Goal: Task Accomplishment & Management: Use online tool/utility

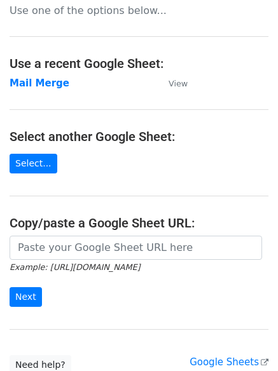
scroll to position [31, 0]
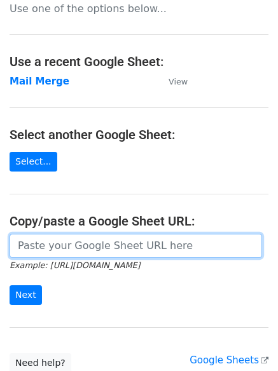
click at [60, 252] on input "url" at bounding box center [136, 246] width 252 height 24
paste input "https://docs.google.com/spreadsheets/d/1TsXy2QesyQPKJM5UB8KaCPVHvriHzgt4e2bAkn8…"
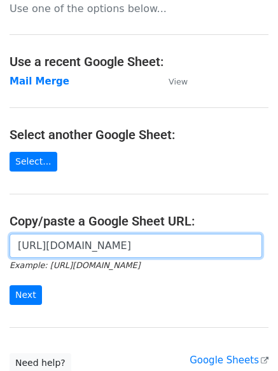
scroll to position [0, 279]
type input "https://docs.google.com/spreadsheets/d/1TsXy2QesyQPKJM5UB8KaCPVHvriHzgt4e2bAkn8…"
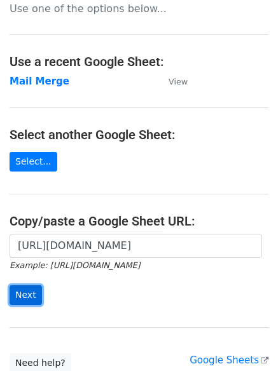
scroll to position [0, 0]
click at [20, 299] on input "Next" at bounding box center [26, 295] width 32 height 20
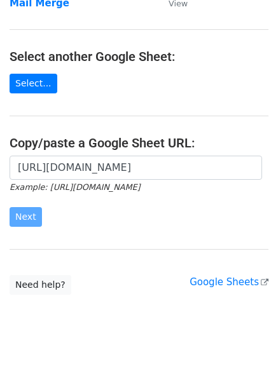
scroll to position [135, 0]
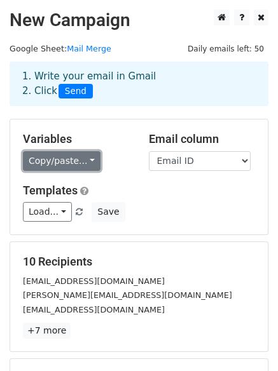
click at [79, 164] on link "Copy/paste..." at bounding box center [61, 161] width 77 height 20
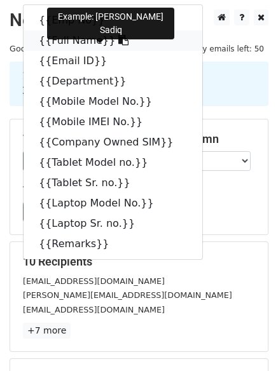
click at [69, 39] on link "{{Full Name}}" at bounding box center [112, 40] width 178 height 20
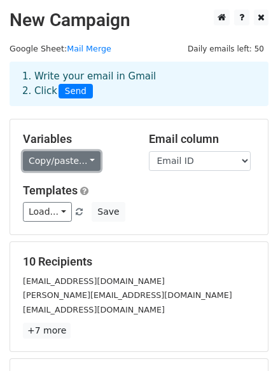
click at [83, 161] on link "Copy/paste..." at bounding box center [61, 161] width 77 height 20
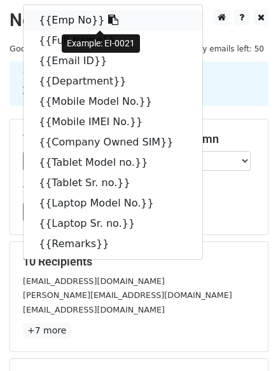
click at [51, 21] on link "{{Emp No}}" at bounding box center [112, 20] width 178 height 20
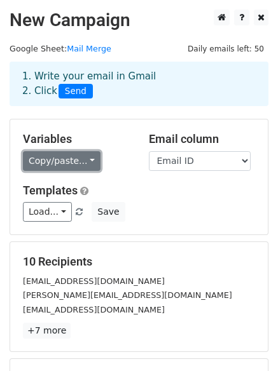
click at [86, 160] on link "Copy/paste..." at bounding box center [61, 161] width 77 height 20
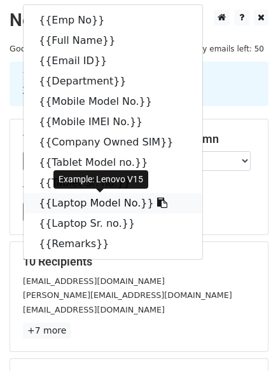
click at [70, 204] on link "{{Laptop Model No.}}" at bounding box center [112, 203] width 178 height 20
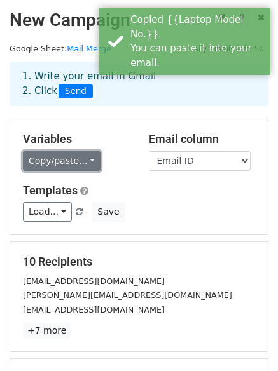
click at [77, 161] on link "Copy/paste..." at bounding box center [61, 161] width 77 height 20
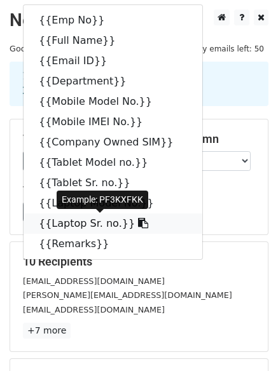
click at [64, 224] on link "{{Laptop Sr. no.}}" at bounding box center [112, 223] width 178 height 20
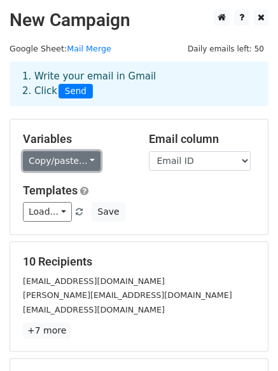
click at [53, 157] on link "Copy/paste..." at bounding box center [61, 161] width 77 height 20
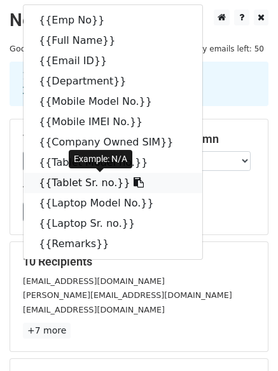
click at [62, 184] on link "{{Tablet Sr. no.}}" at bounding box center [112, 183] width 178 height 20
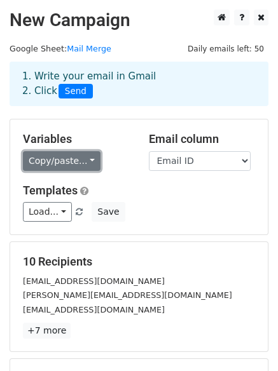
click at [56, 159] on link "Copy/paste..." at bounding box center [61, 161] width 77 height 20
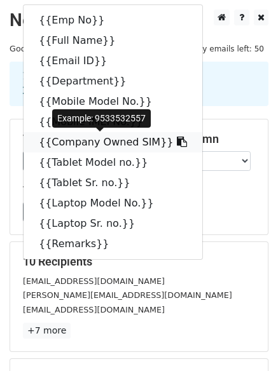
click at [57, 145] on link "{{Company Owned SIM}}" at bounding box center [112, 142] width 178 height 20
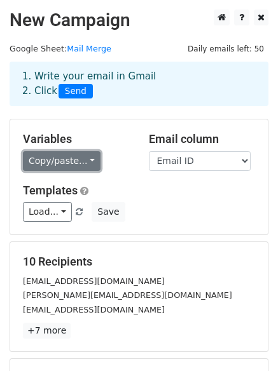
click at [73, 159] on link "Copy/paste..." at bounding box center [61, 161] width 77 height 20
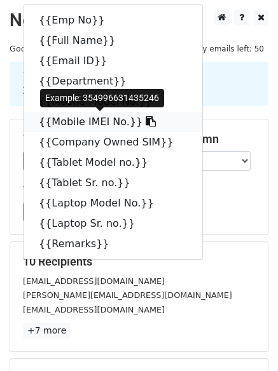
click at [69, 120] on link "{{Mobile IMEI No.}}" at bounding box center [112, 122] width 178 height 20
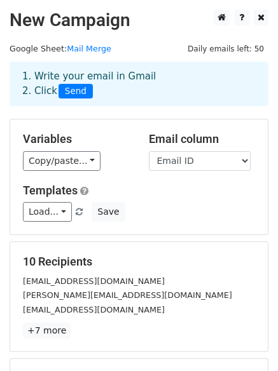
scroll to position [173, 0]
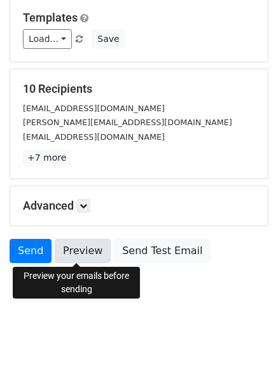
click at [76, 250] on link "Preview" at bounding box center [83, 251] width 56 height 24
click at [84, 255] on link "Preview" at bounding box center [83, 251] width 56 height 24
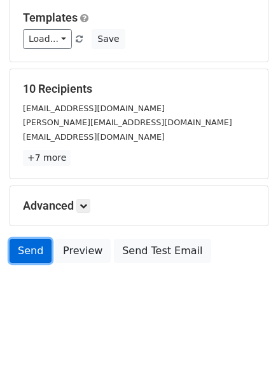
click at [22, 247] on link "Send" at bounding box center [31, 251] width 42 height 24
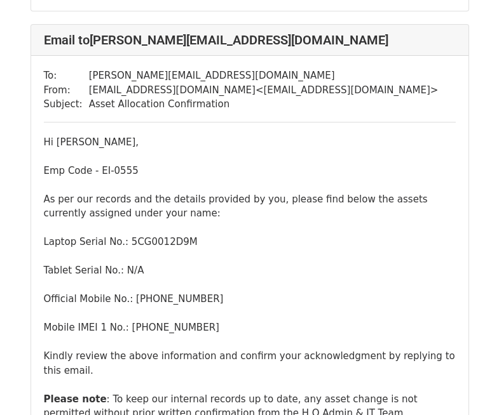
scroll to position [543, 0]
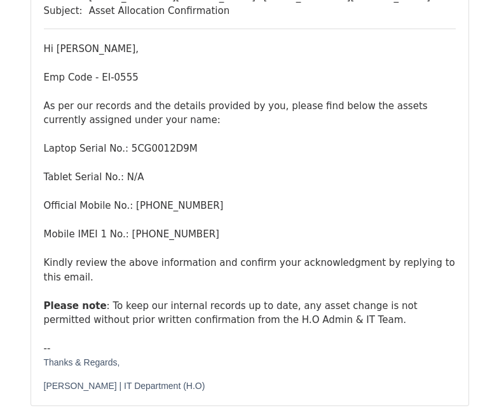
scroll to position [408, 0]
